Goal: Task Accomplishment & Management: Manage account settings

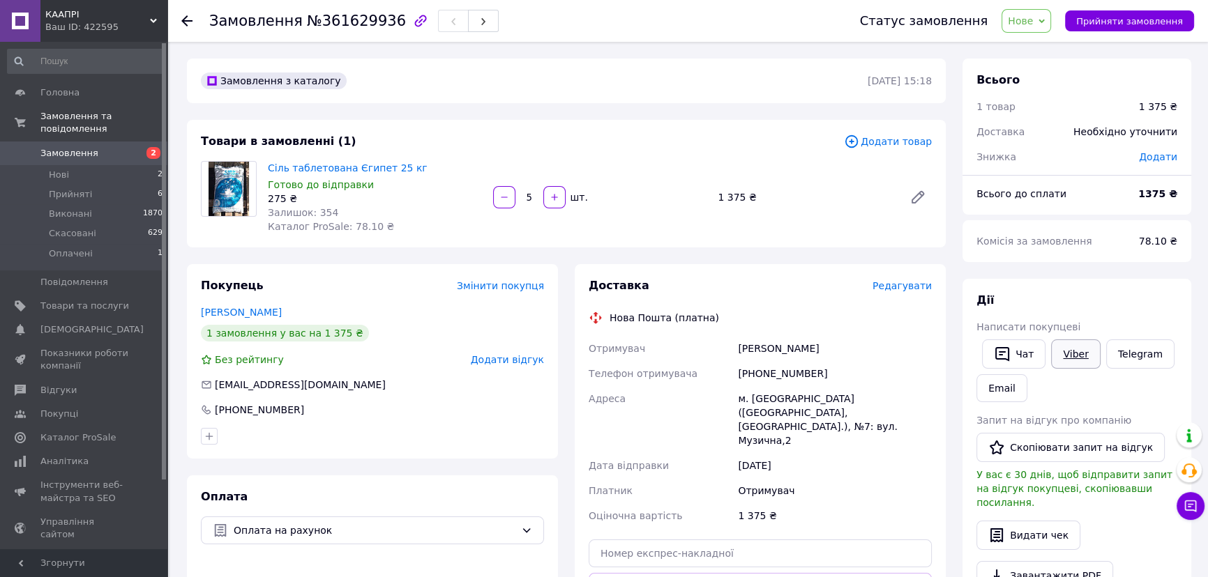
click at [1070, 355] on link "Viber" at bounding box center [1075, 354] width 49 height 29
click at [1128, 354] on link "Telegram" at bounding box center [1140, 354] width 68 height 29
click at [1116, 22] on span "Прийняти замовлення" at bounding box center [1129, 21] width 107 height 10
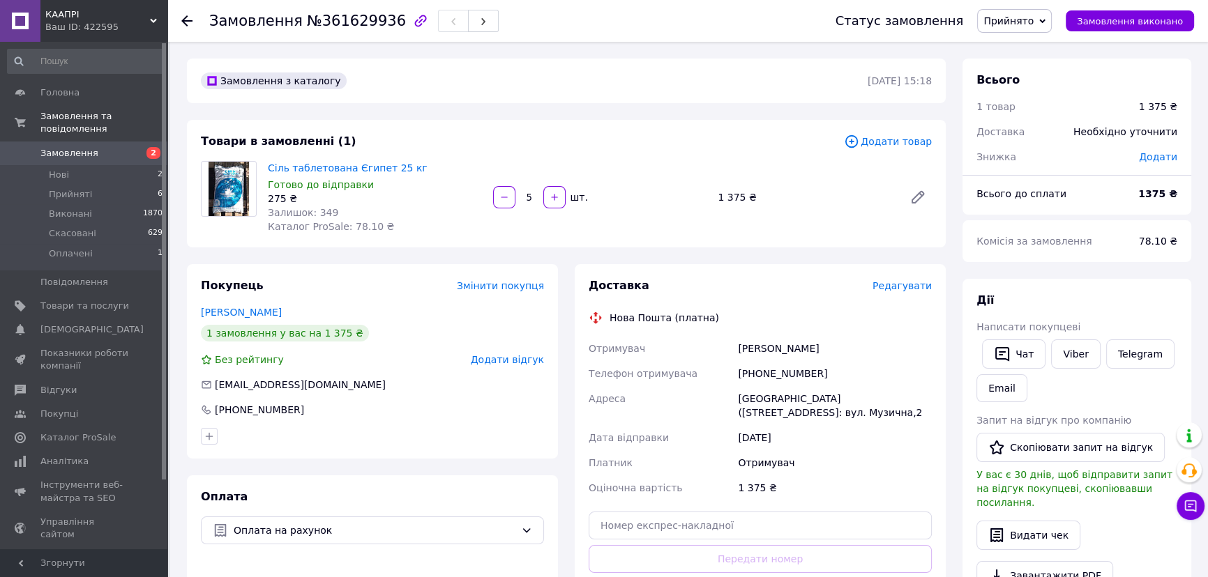
click at [89, 147] on span "Замовлення" at bounding box center [69, 153] width 58 height 13
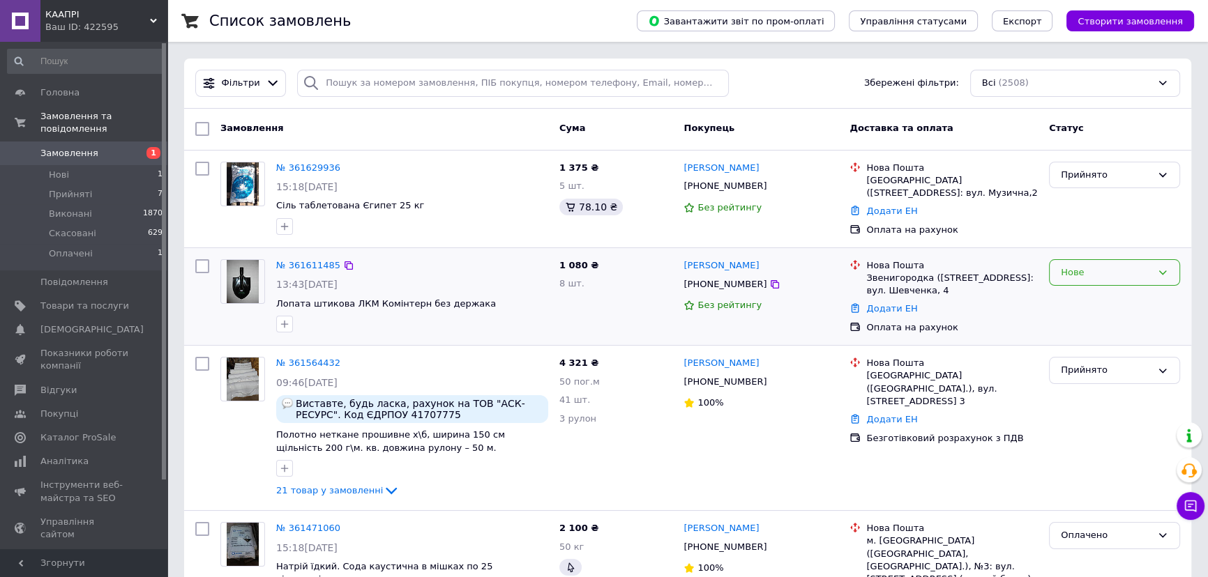
click at [1126, 269] on div "Нове" at bounding box center [1106, 273] width 91 height 15
click at [1102, 300] on li "Прийнято" at bounding box center [1114, 302] width 130 height 26
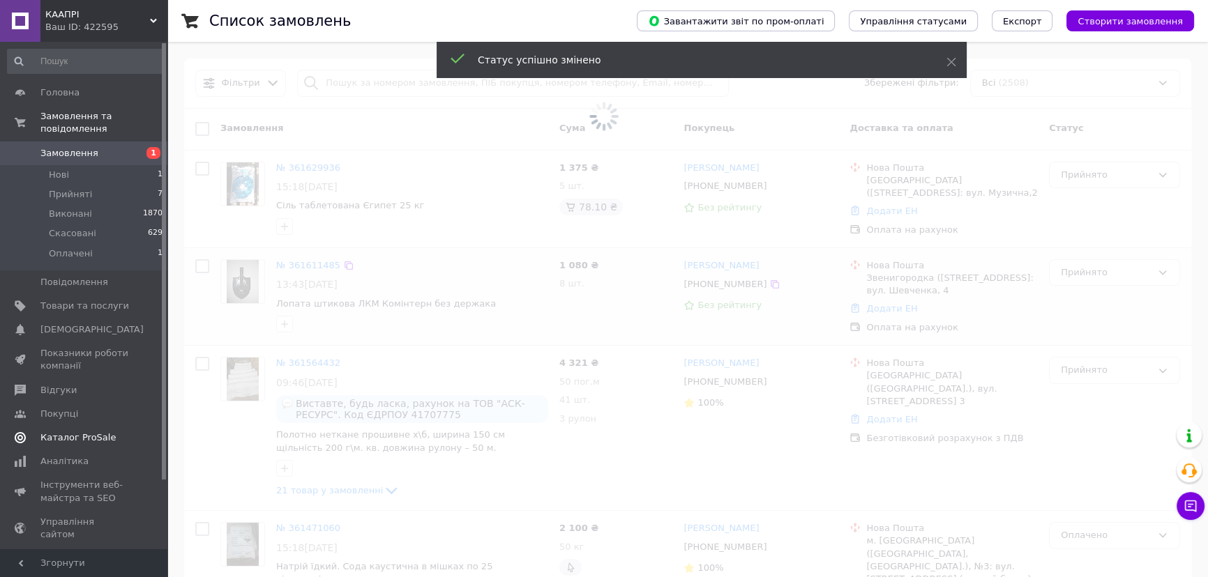
click at [84, 432] on span "Каталог ProSale" at bounding box center [77, 438] width 75 height 13
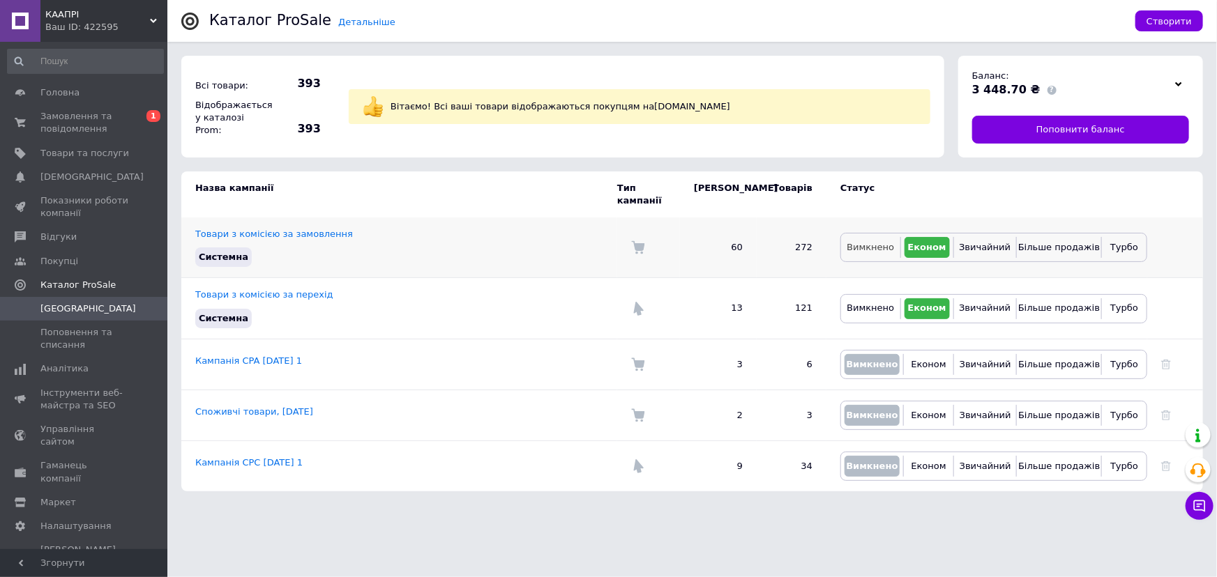
click at [865, 242] on span "Вимкнено" at bounding box center [870, 247] width 47 height 10
click at [117, 119] on span "Замовлення та повідомлення" at bounding box center [84, 122] width 89 height 25
